Goal: Check status

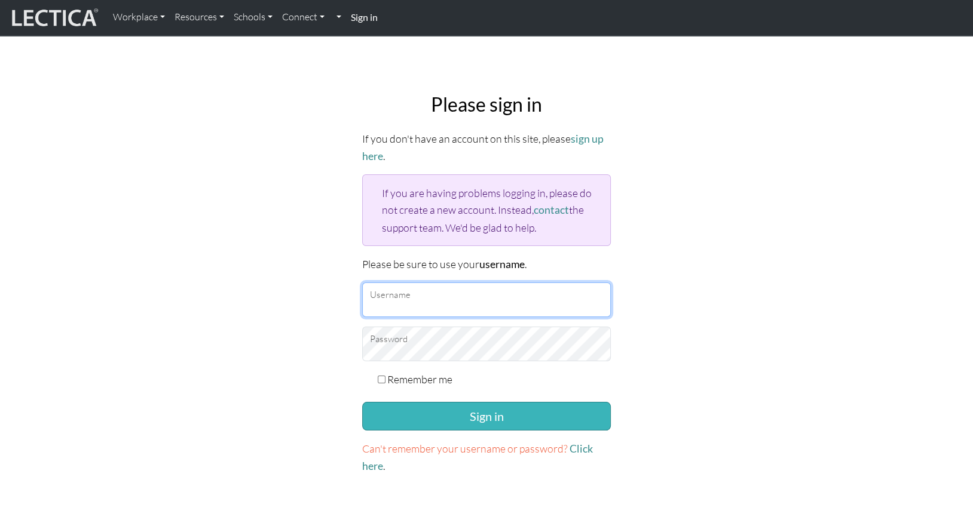
type input "kazukiyamane"
click at [477, 409] on button "Sign in" at bounding box center [486, 416] width 249 height 29
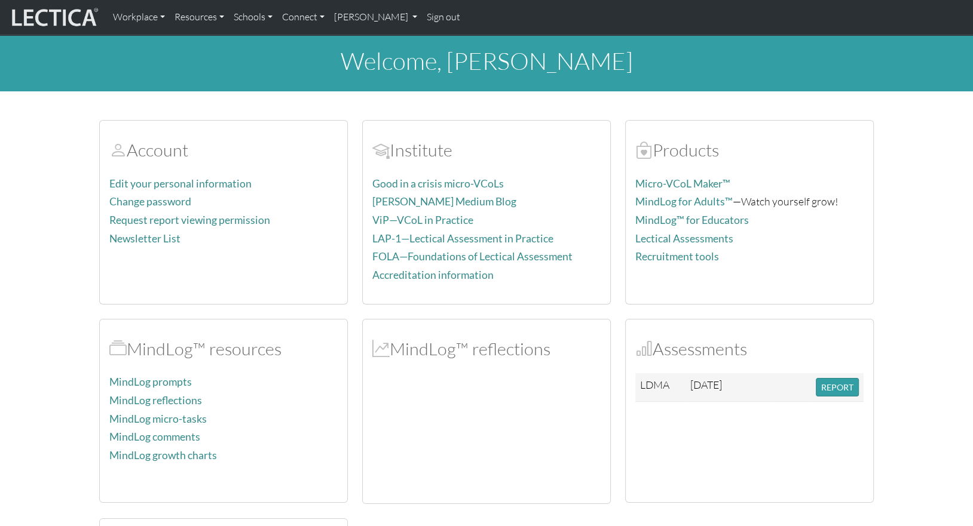
scroll to position [38, 0]
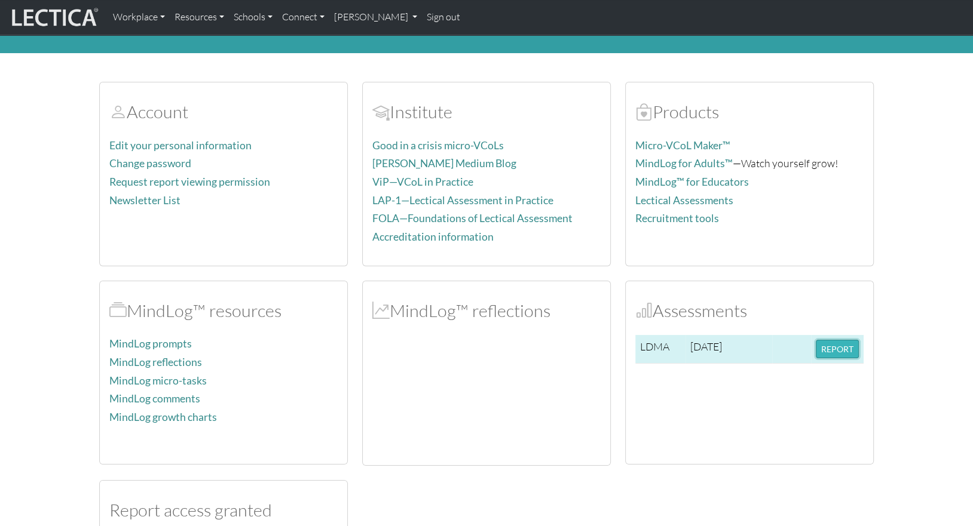
click at [828, 345] on button "REPORT" at bounding box center [836, 349] width 43 height 19
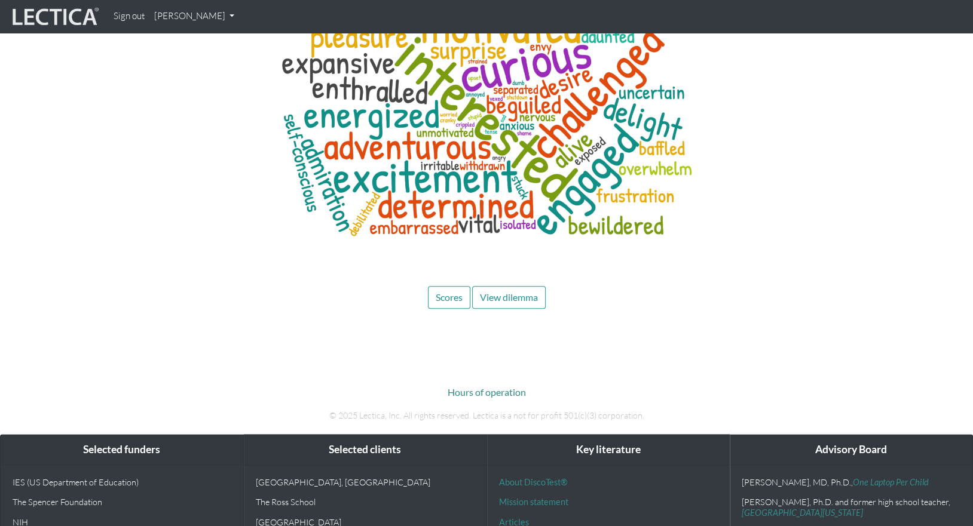
scroll to position [5700, 0]
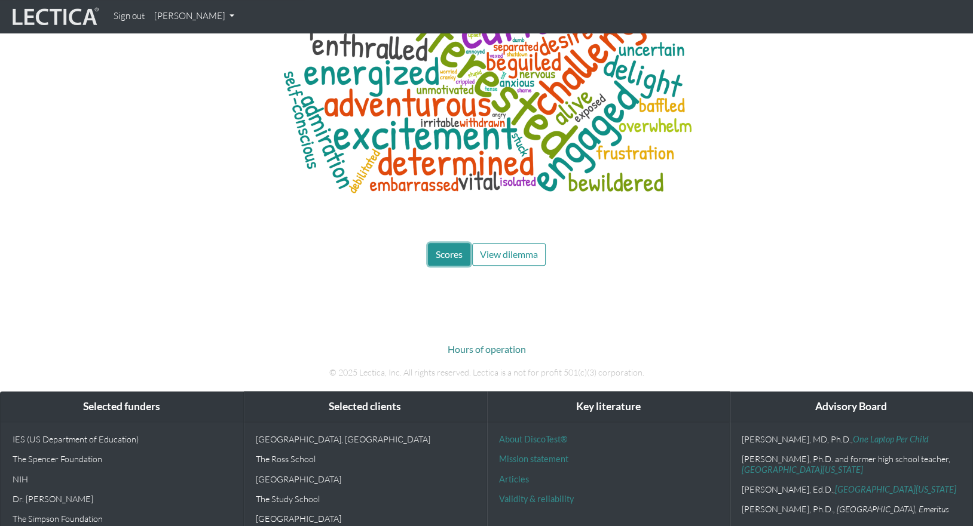
click at [465, 243] on button "Scores" at bounding box center [449, 254] width 42 height 23
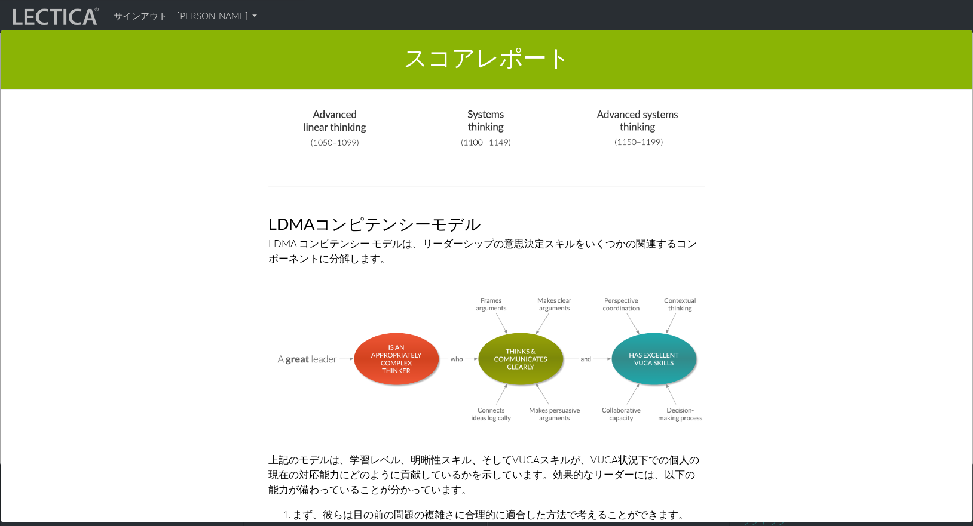
scroll to position [5786, 0]
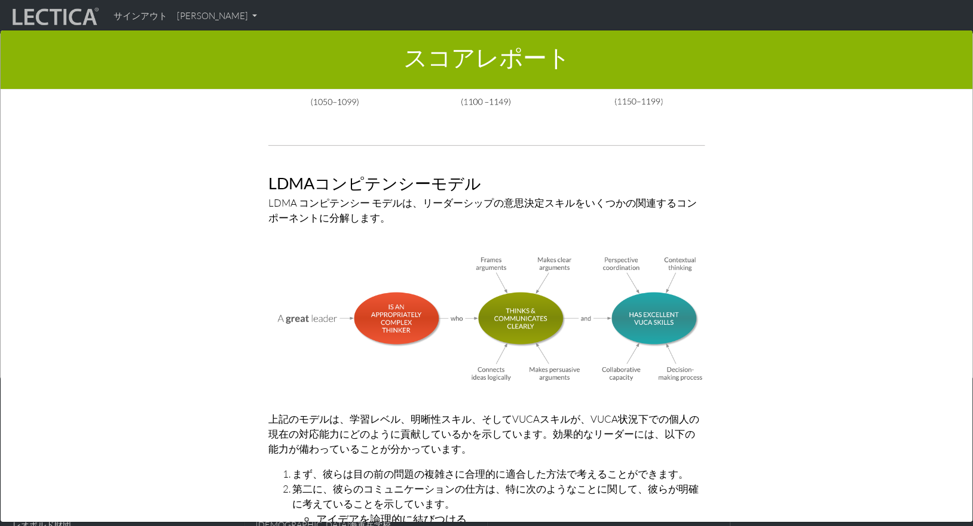
scroll to position [3443, 0]
